Goal: Task Accomplishment & Management: Use online tool/utility

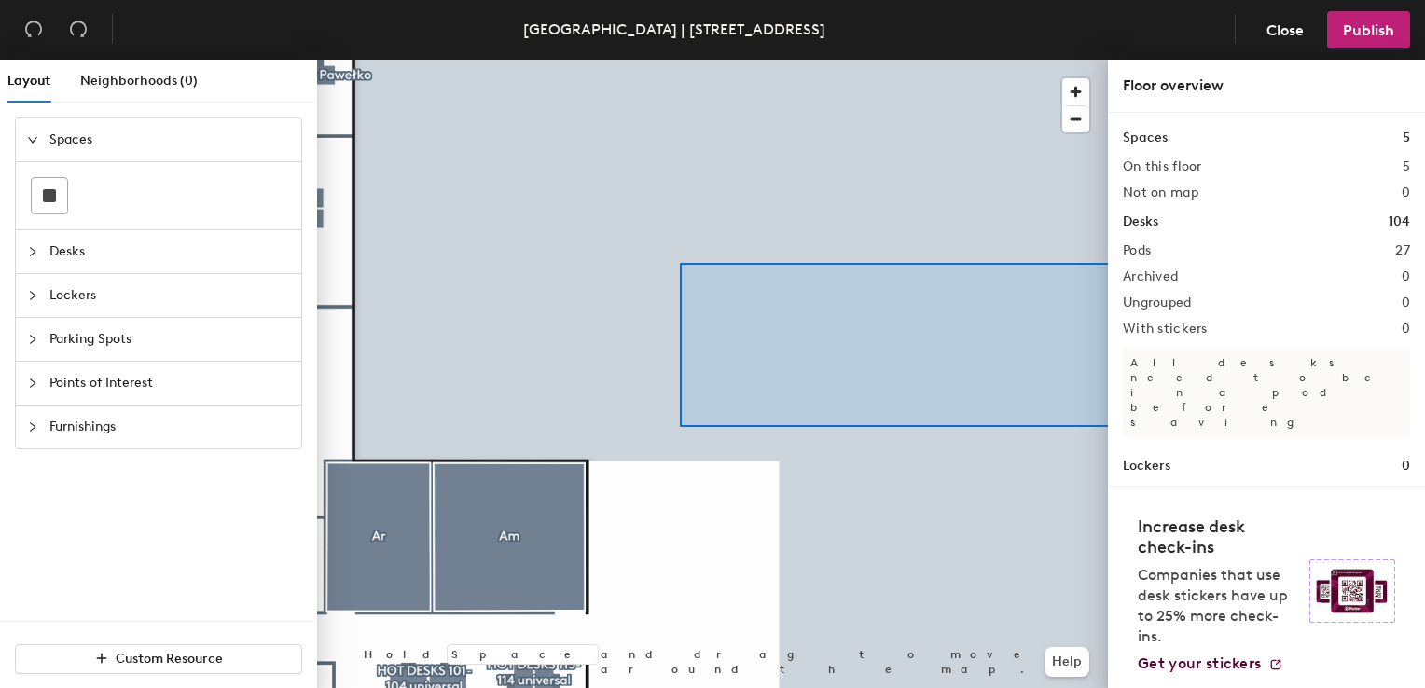
click at [1136, 405] on div "Layout Neighborhoods (0) Spaces Desks Lockers Parking Spots Points of Interest …" at bounding box center [712, 378] width 1425 height 636
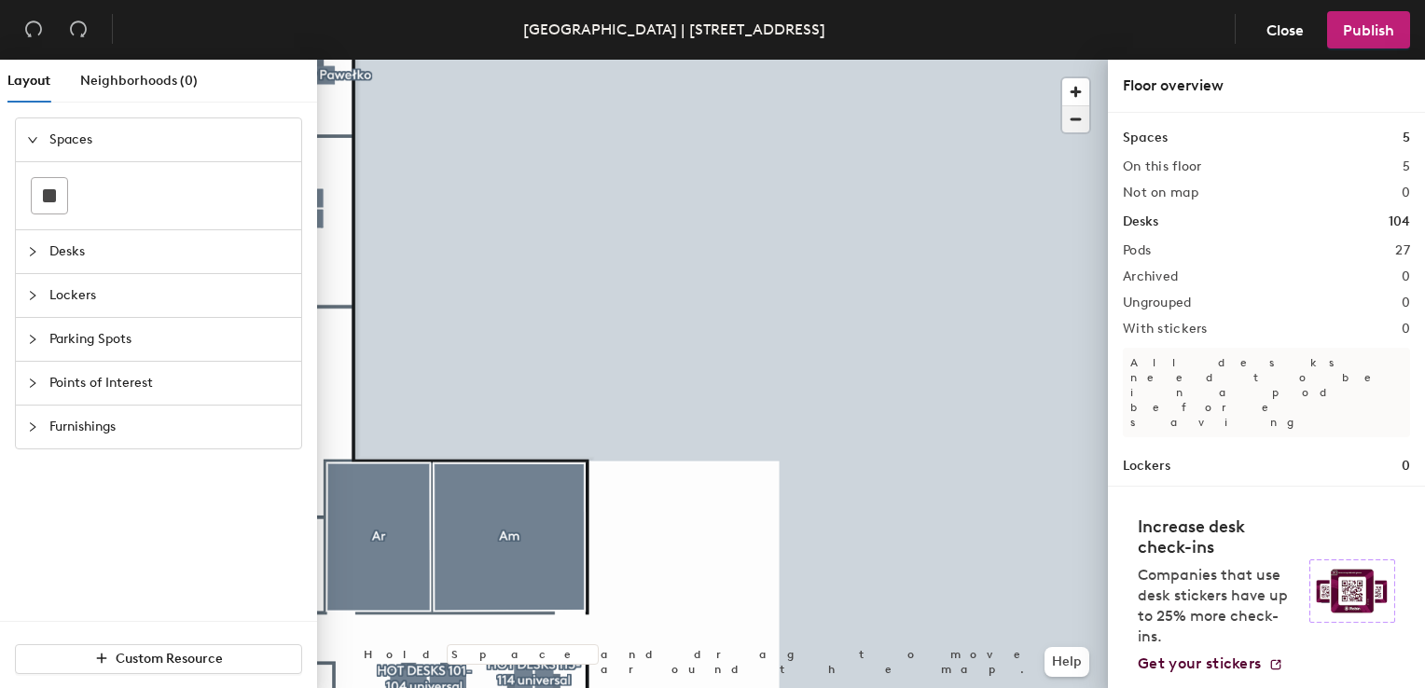
click at [1074, 125] on span "button" at bounding box center [1075, 119] width 27 height 26
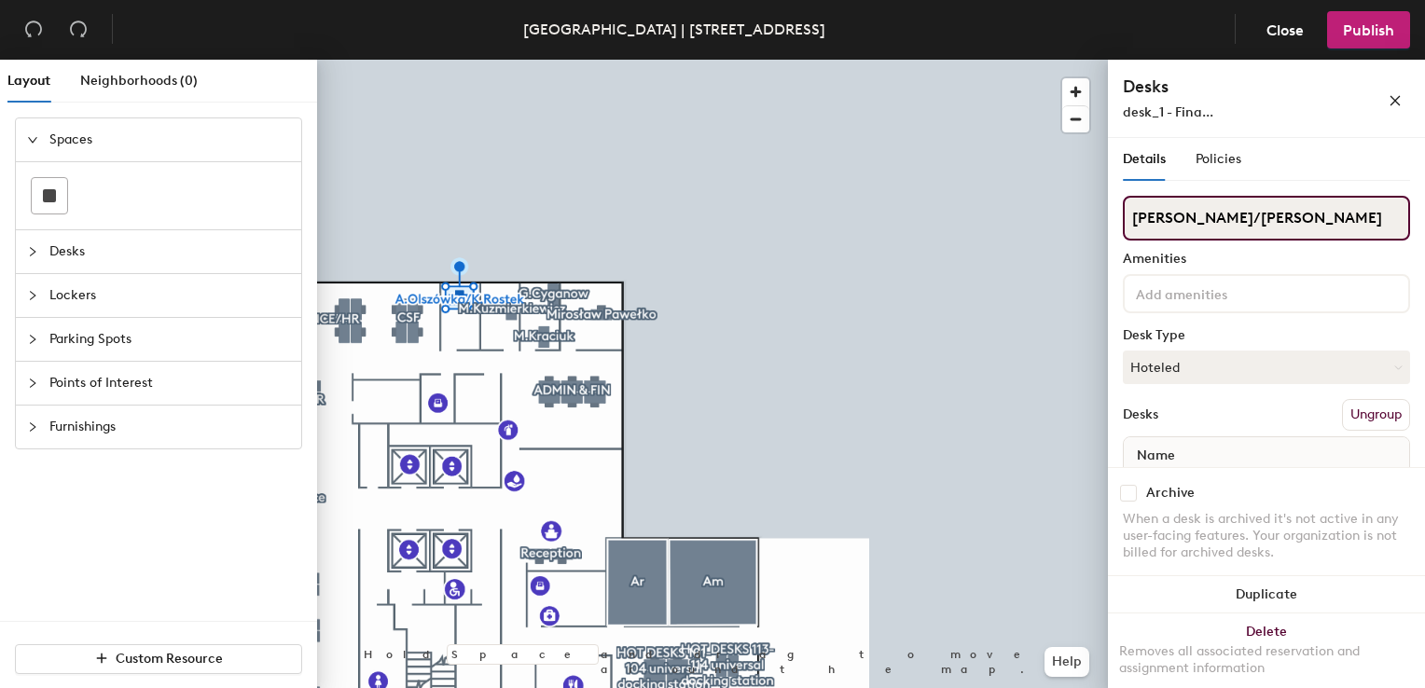
click at [1329, 226] on input "[PERSON_NAME]/[PERSON_NAME]" at bounding box center [1266, 218] width 287 height 45
paste input "[PERSON_NAME]"
type input "[PERSON_NAME]/[PERSON_NAME]/[PERSON_NAME]"
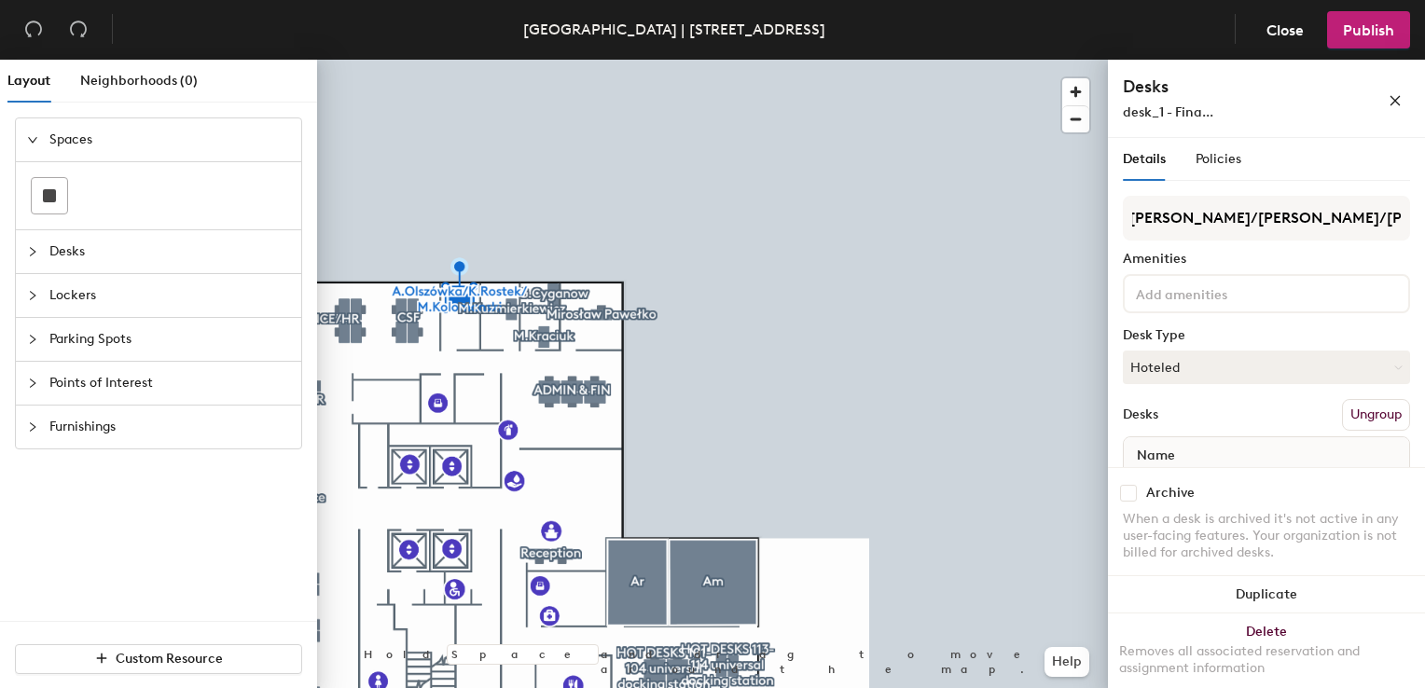
scroll to position [0, 0]
click at [1358, 155] on div "Details Policies" at bounding box center [1266, 159] width 287 height 43
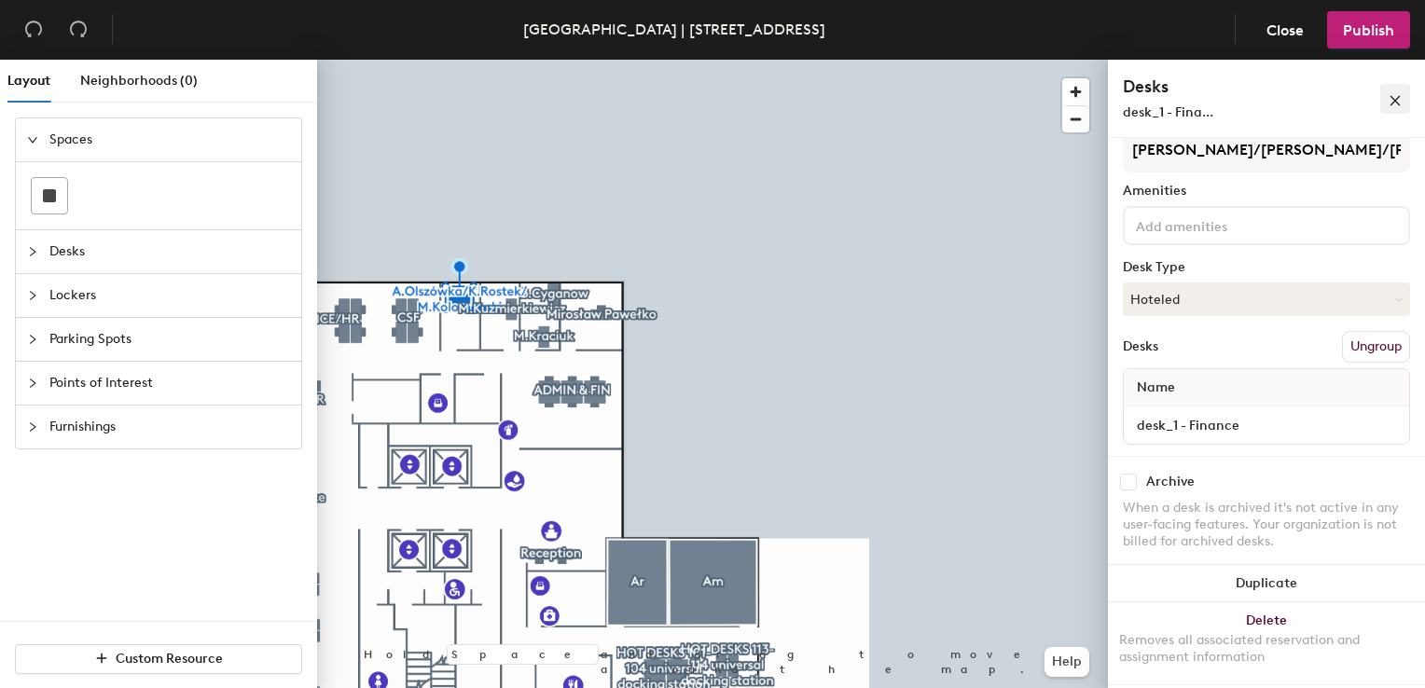
click at [1399, 99] on icon "close" at bounding box center [1394, 100] width 13 height 13
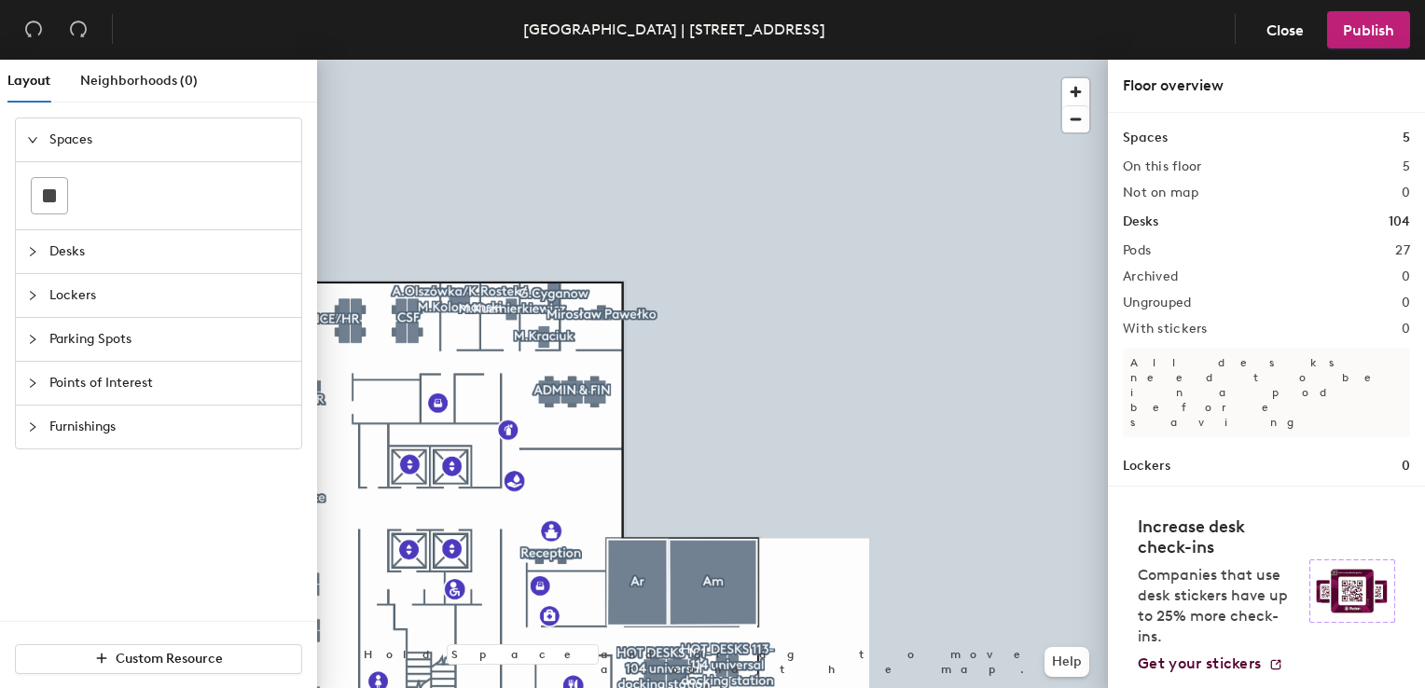
click at [410, 60] on div at bounding box center [712, 60] width 791 height 0
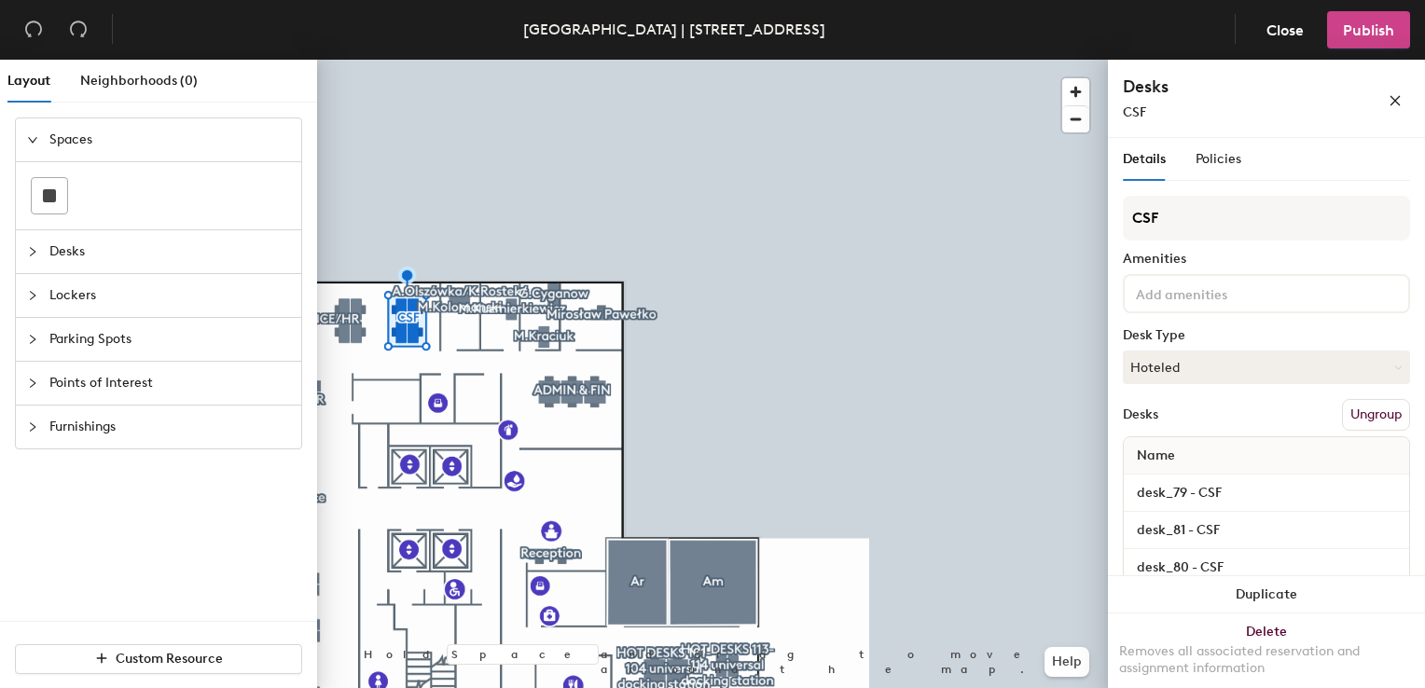
click at [1365, 26] on span "Publish" at bounding box center [1368, 30] width 51 height 18
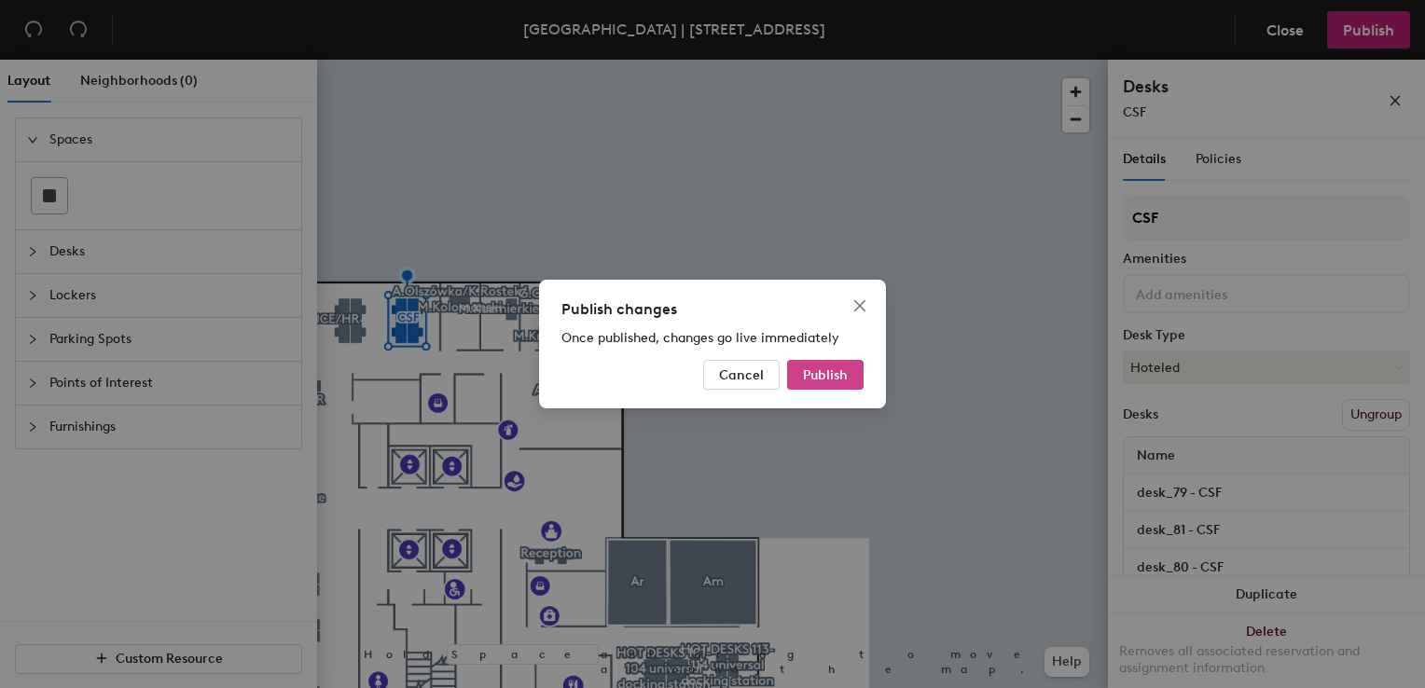
click at [837, 373] on span "Publish" at bounding box center [825, 375] width 45 height 16
